Goal: Task Accomplishment & Management: Manage account settings

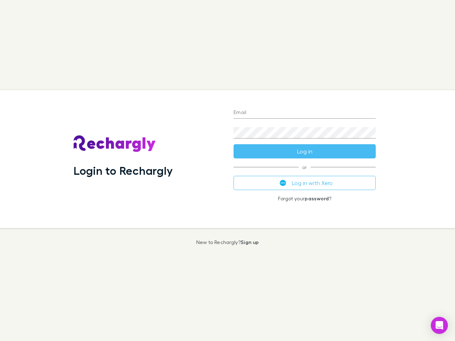
click at [227, 171] on div "Login to Rechargly" at bounding box center [148, 159] width 160 height 138
click at [305, 113] on input "Email" at bounding box center [305, 112] width 142 height 11
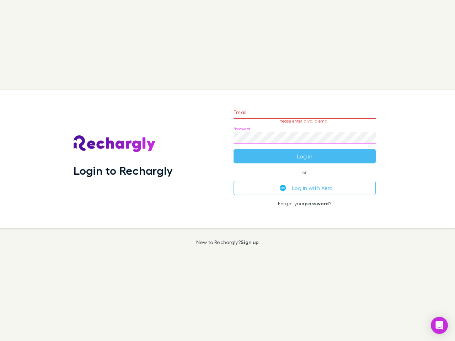
click at [305, 151] on form "Email Please enter a valid email. Password Log in" at bounding box center [305, 133] width 142 height 62
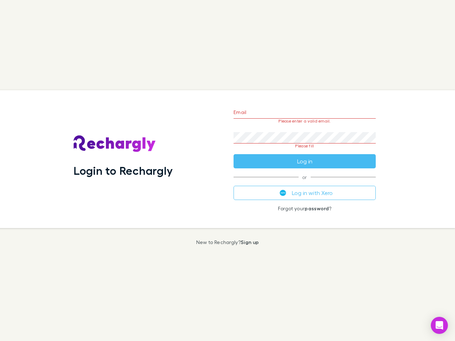
click at [305, 183] on div "Email Please enter a valid email. Password Please fill Log in or Log in with Xe…" at bounding box center [305, 159] width 154 height 138
click at [439, 326] on icon "Open Intercom Messenger" at bounding box center [439, 325] width 7 height 9
